Goal: Task Accomplishment & Management: Manage account settings

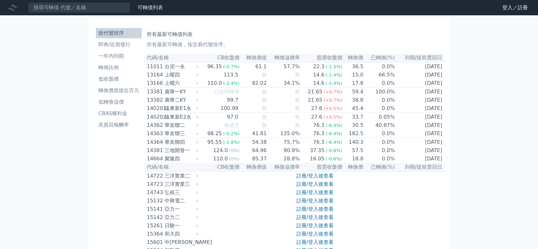
click at [317, 179] on link "註冊/登入後查看" at bounding box center [314, 176] width 37 height 6
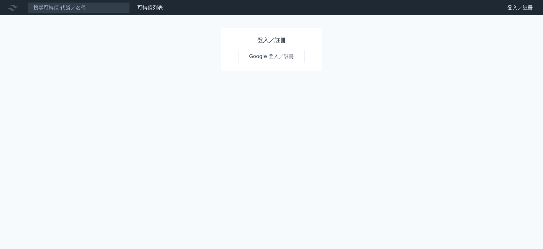
click at [285, 61] on link "Google 登入／註冊" at bounding box center [272, 56] width 66 height 13
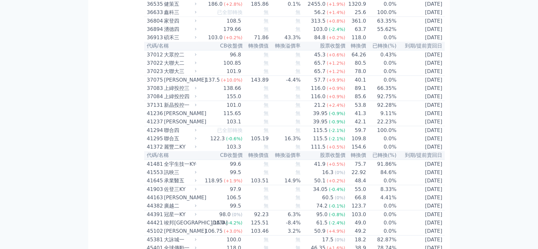
scroll to position [2260, 0]
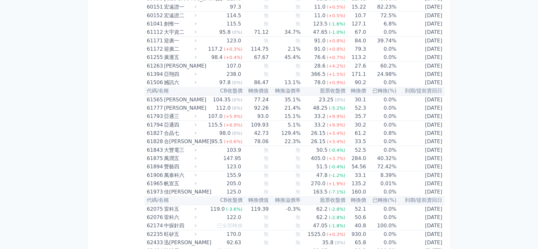
drag, startPoint x: 540, startPoint y: 12, endPoint x: 540, endPoint y: 146, distance: 134.7
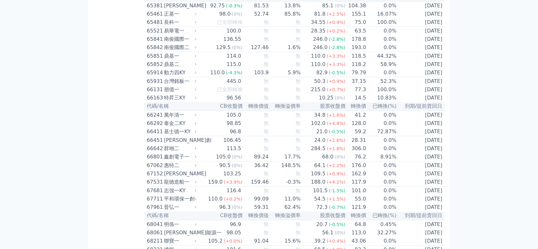
scroll to position [2578, 0]
